Goal: Task Accomplishment & Management: Use online tool/utility

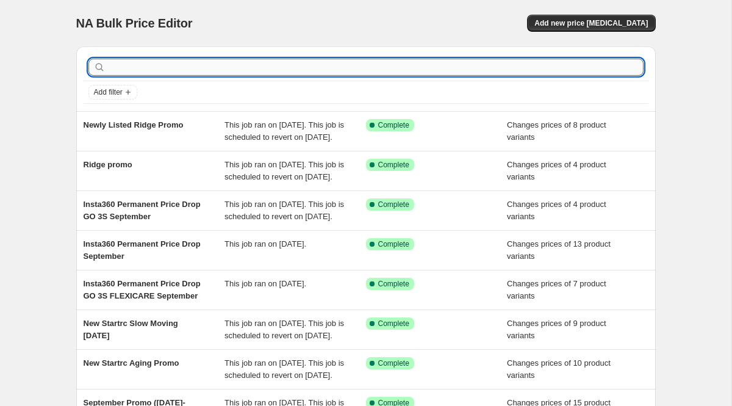
click at [492, 66] on input "text" at bounding box center [376, 67] width 536 height 17
type input "instax"
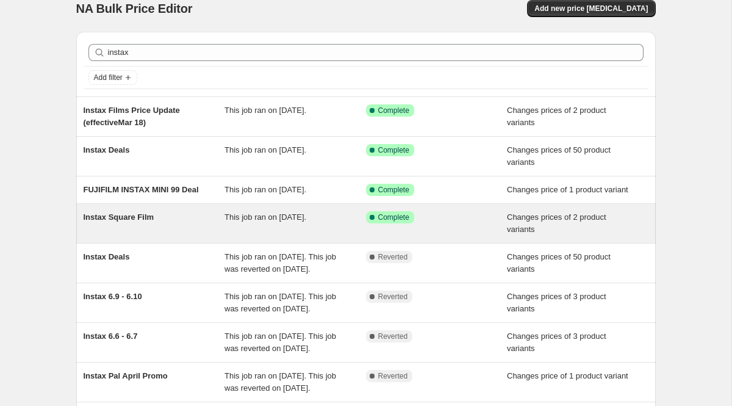
scroll to position [8, 0]
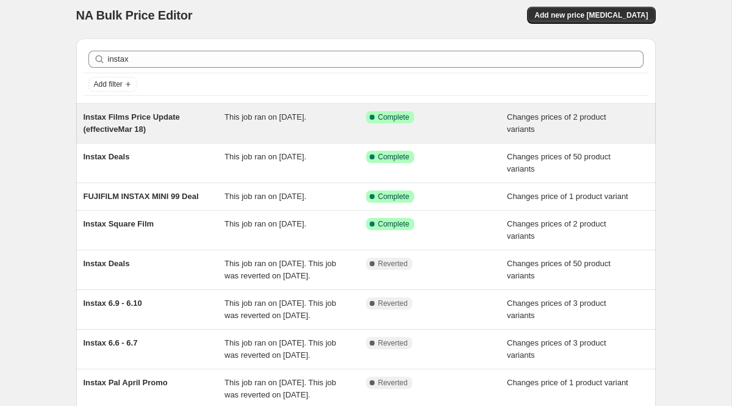
click at [164, 120] on span "Instax Films Price Update (effectiveMar 18)" at bounding box center [132, 122] width 96 height 21
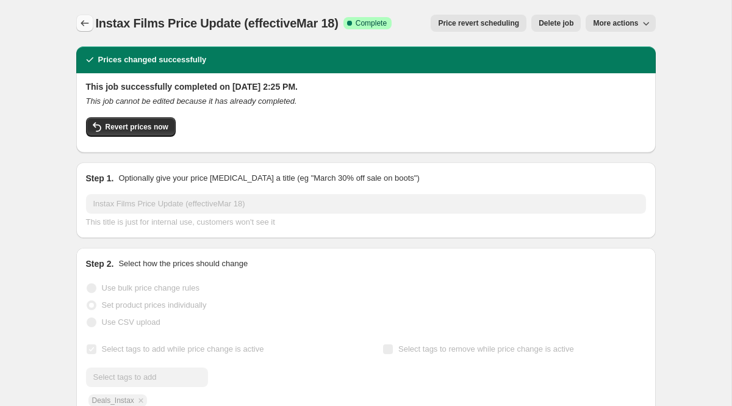
click at [87, 18] on icon "Price change jobs" at bounding box center [85, 23] width 12 height 12
